Goal: Task Accomplishment & Management: Manage account settings

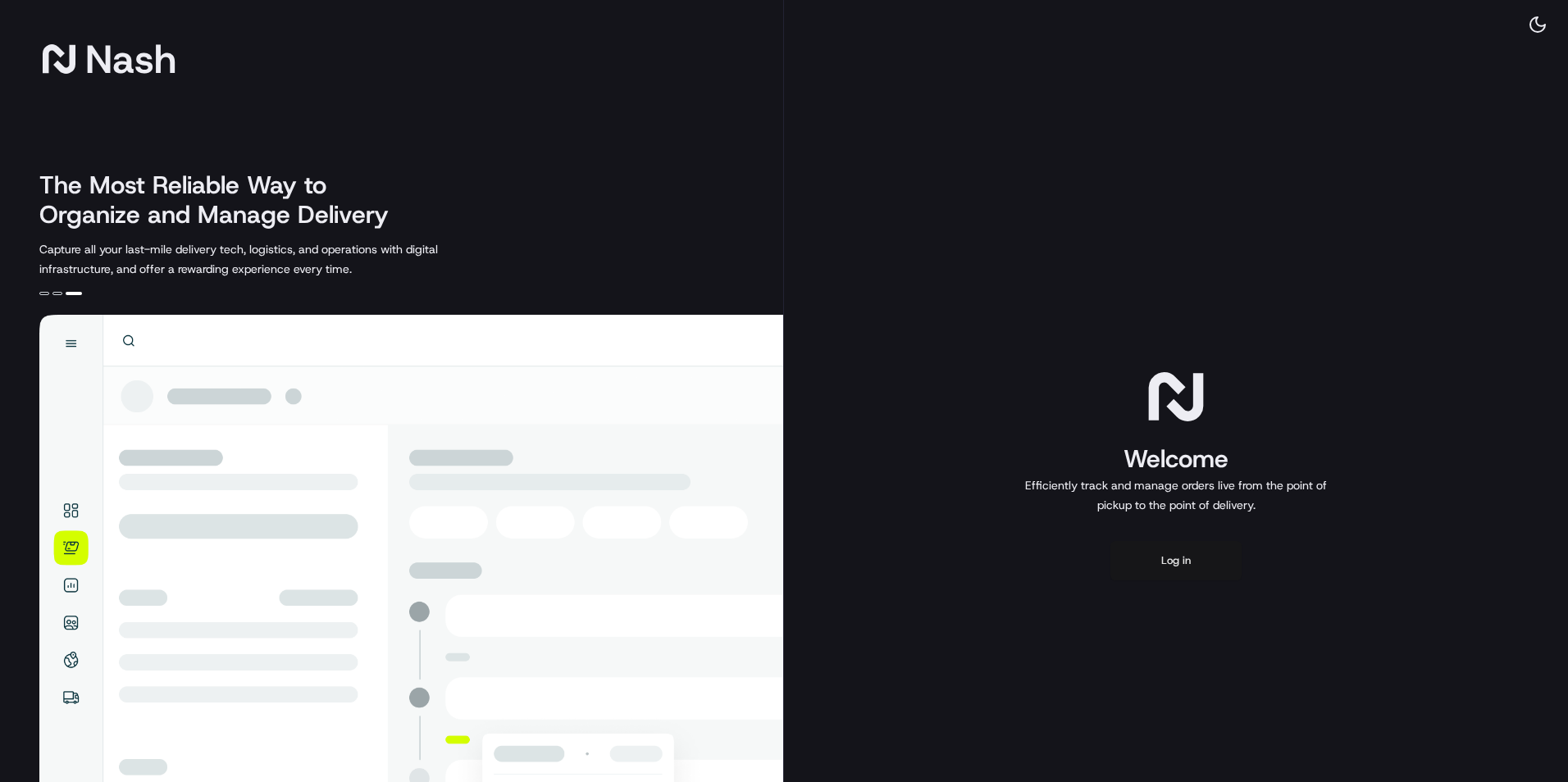
click at [1161, 572] on button "Log in" at bounding box center [1176, 561] width 131 height 40
